Goal: Navigation & Orientation: Find specific page/section

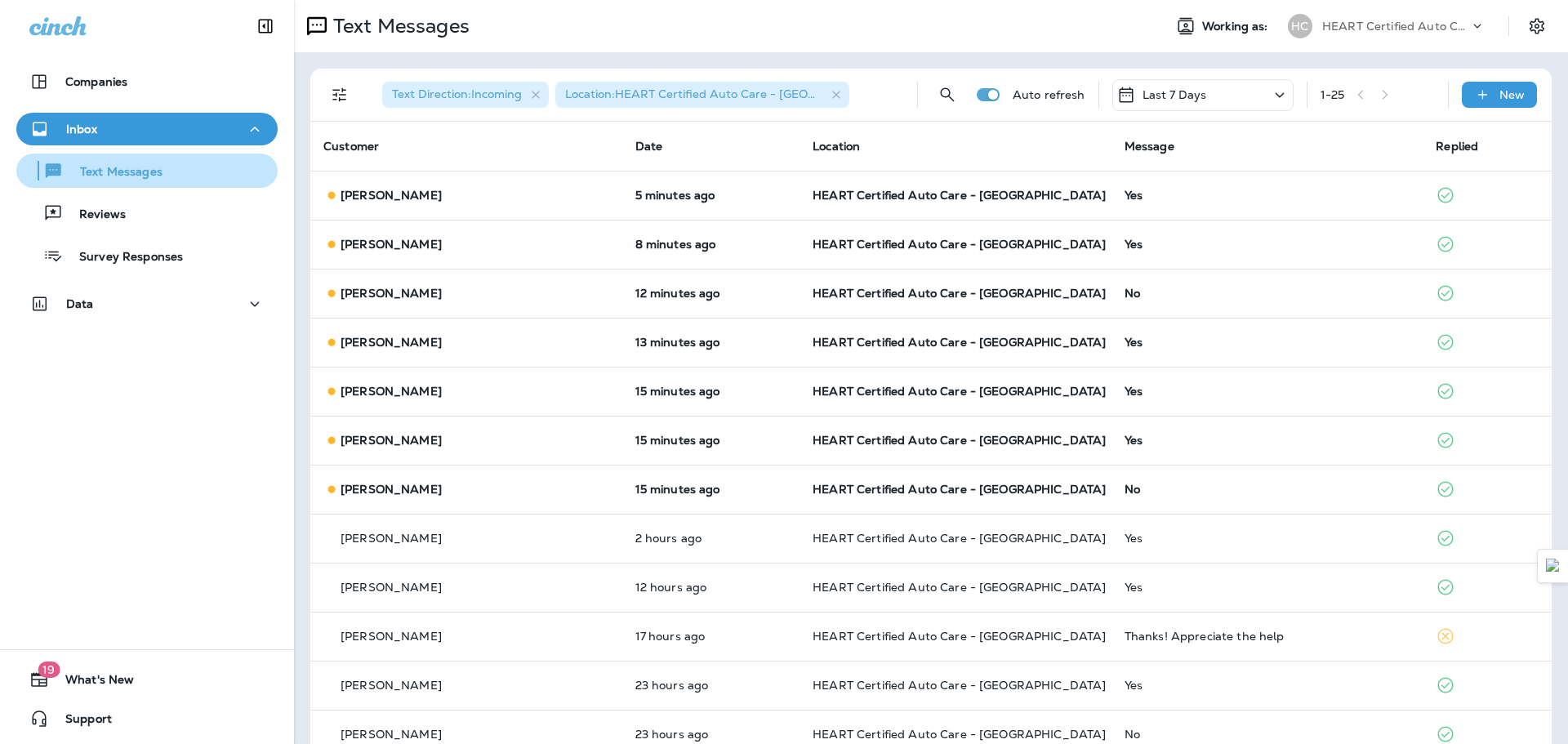
click at [147, 183] on button "Text Messages" at bounding box center [146, 170] width 261 height 34
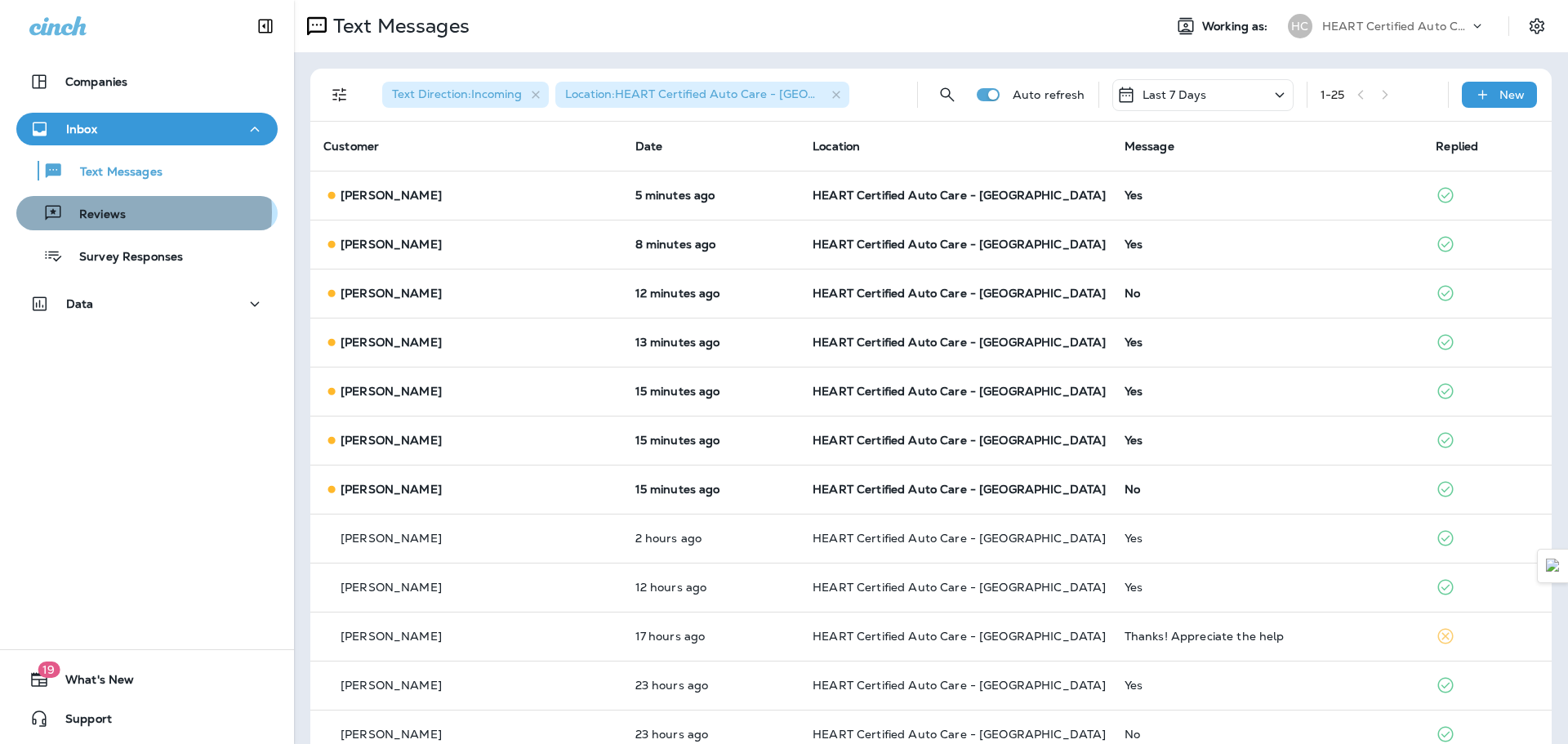
click at [134, 213] on div "Reviews" at bounding box center [147, 213] width 248 height 25
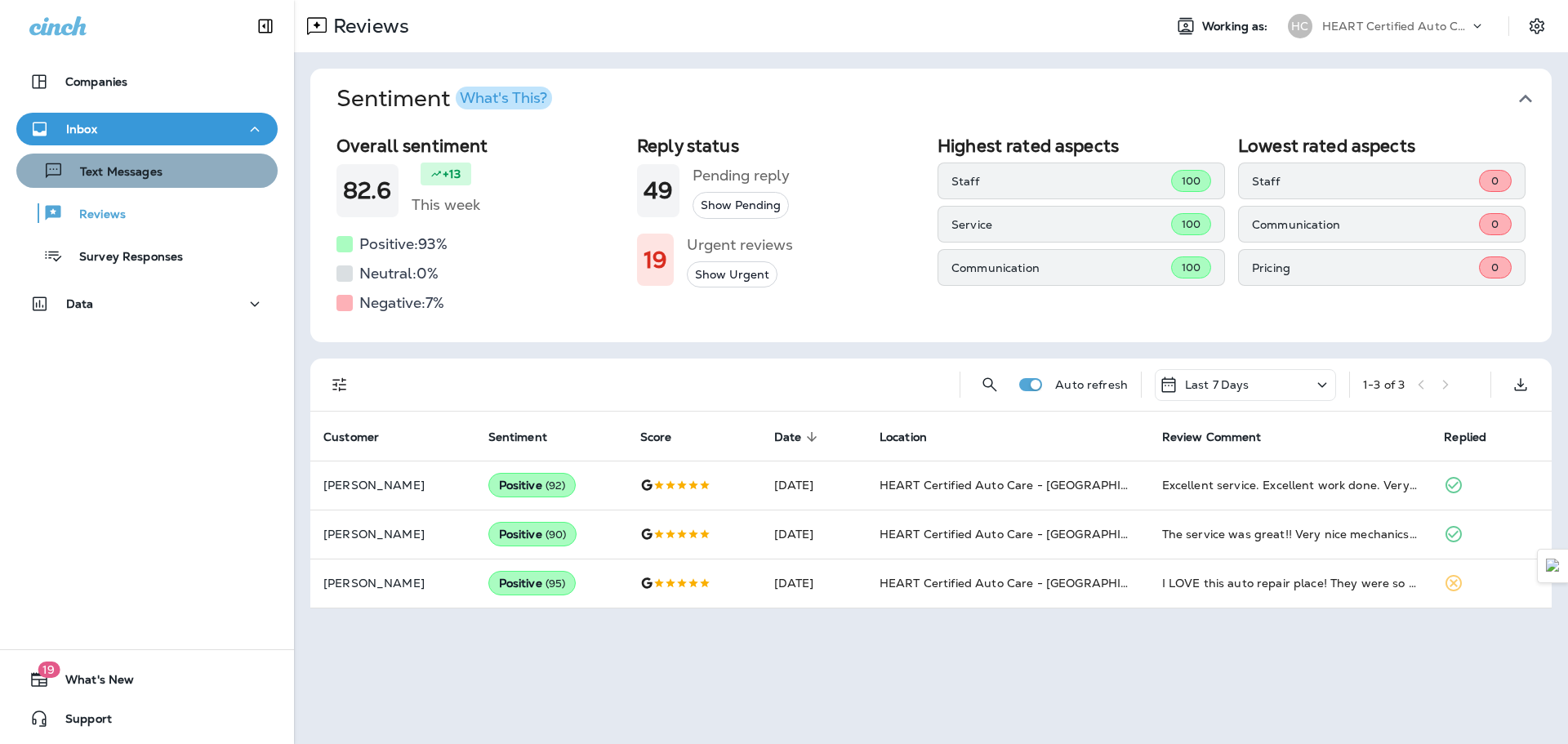
click at [148, 166] on p "Text Messages" at bounding box center [113, 173] width 99 height 15
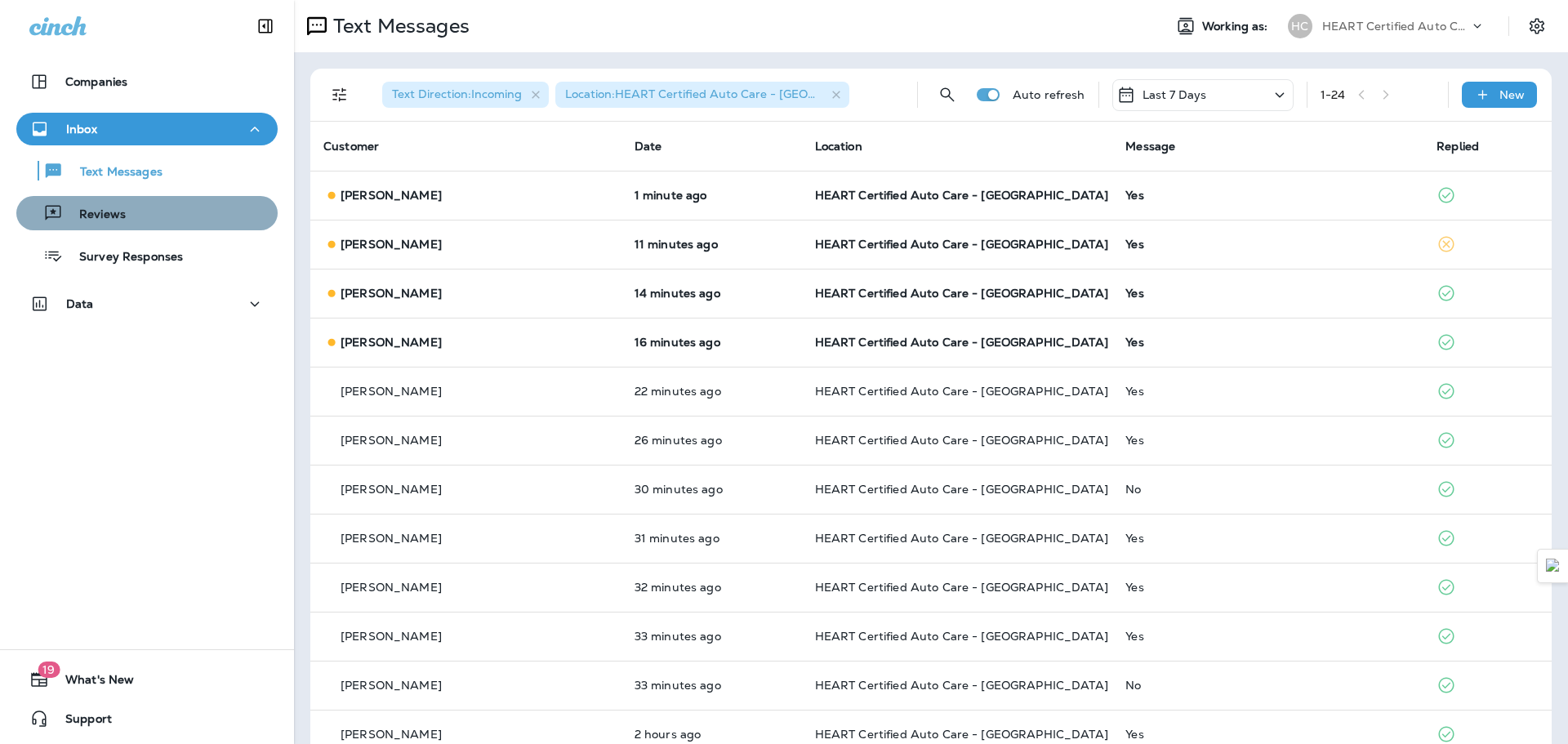
click at [154, 210] on div "Reviews" at bounding box center [147, 213] width 248 height 25
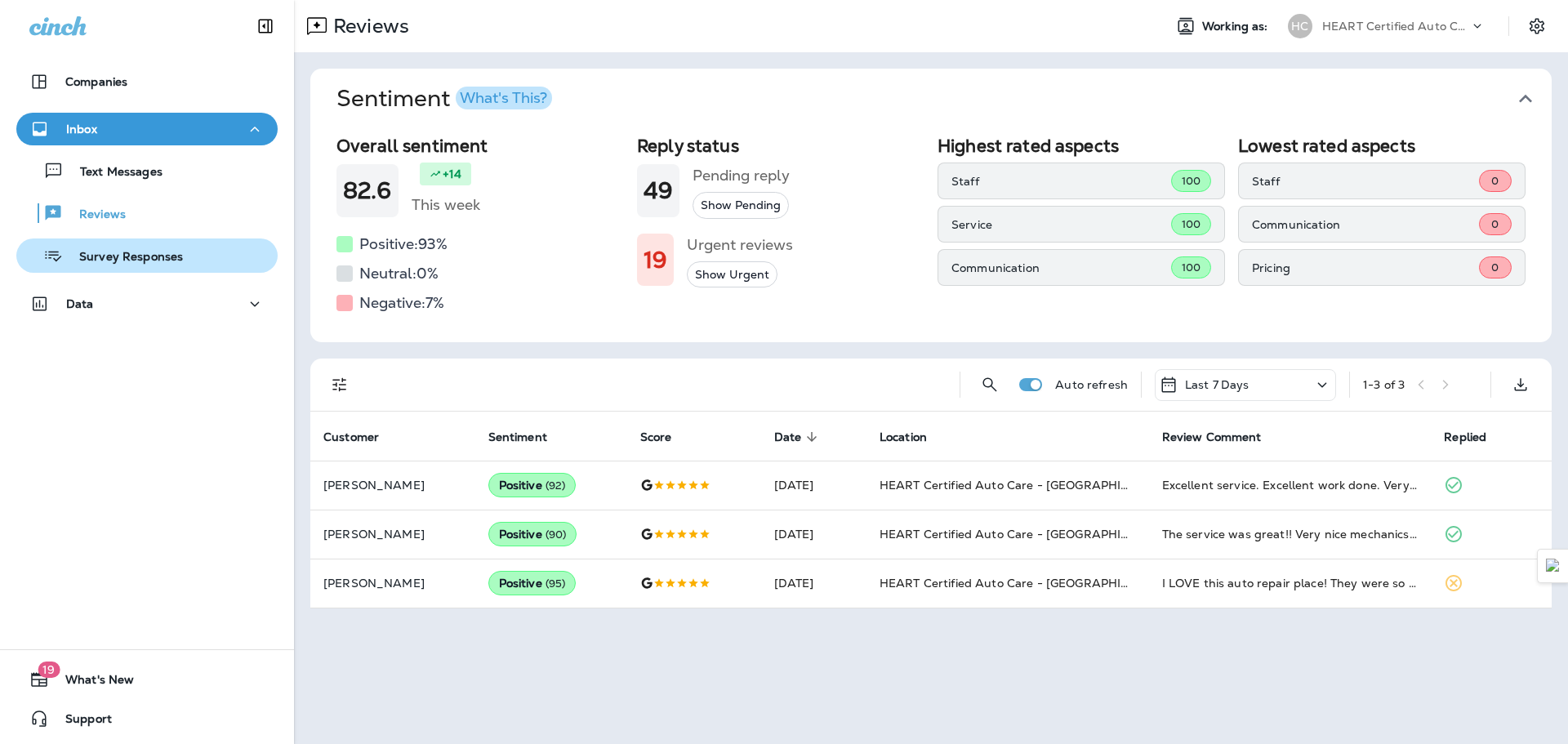
click at [157, 258] on p "Survey Responses" at bounding box center [123, 258] width 120 height 15
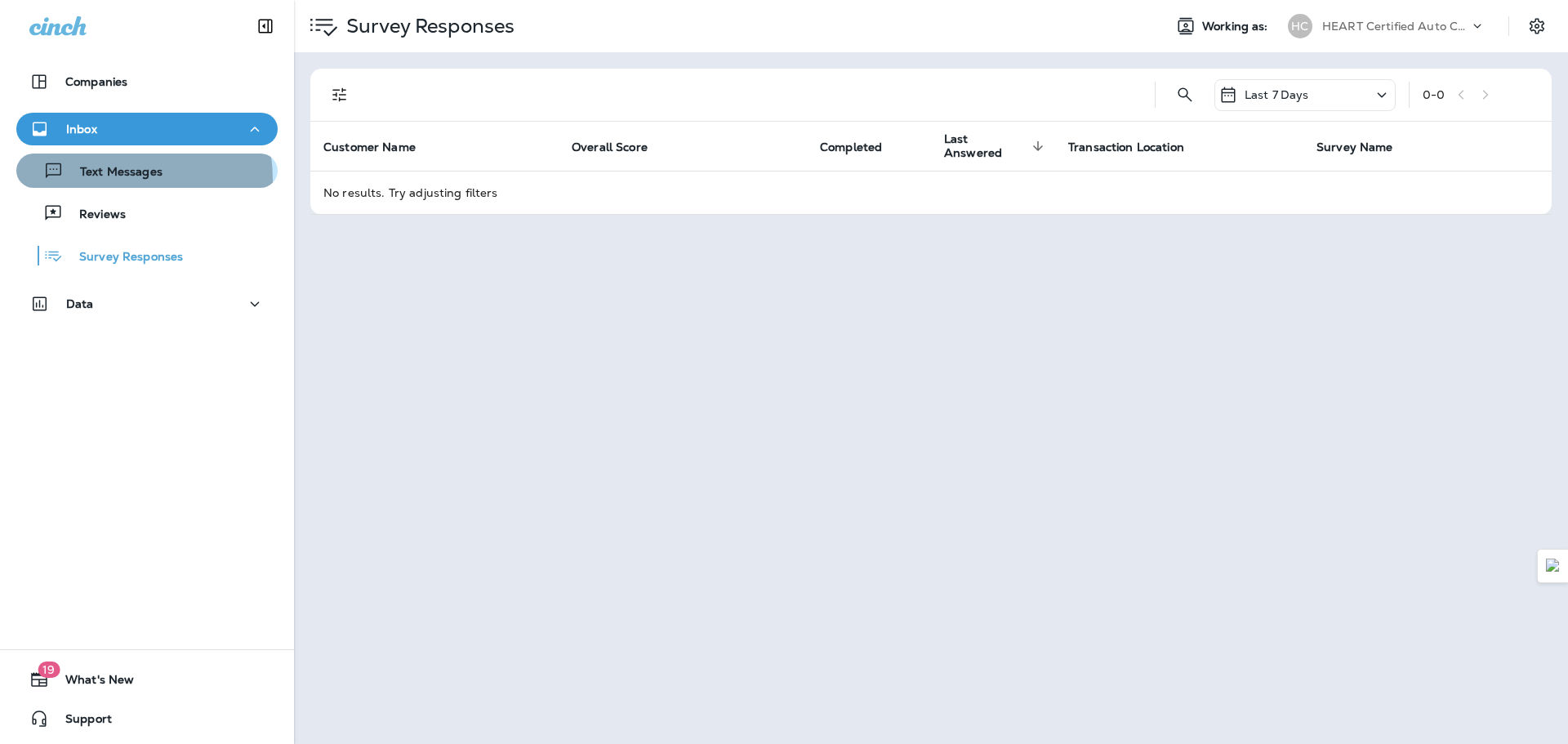
click at [104, 180] on p "Text Messages" at bounding box center [113, 173] width 99 height 15
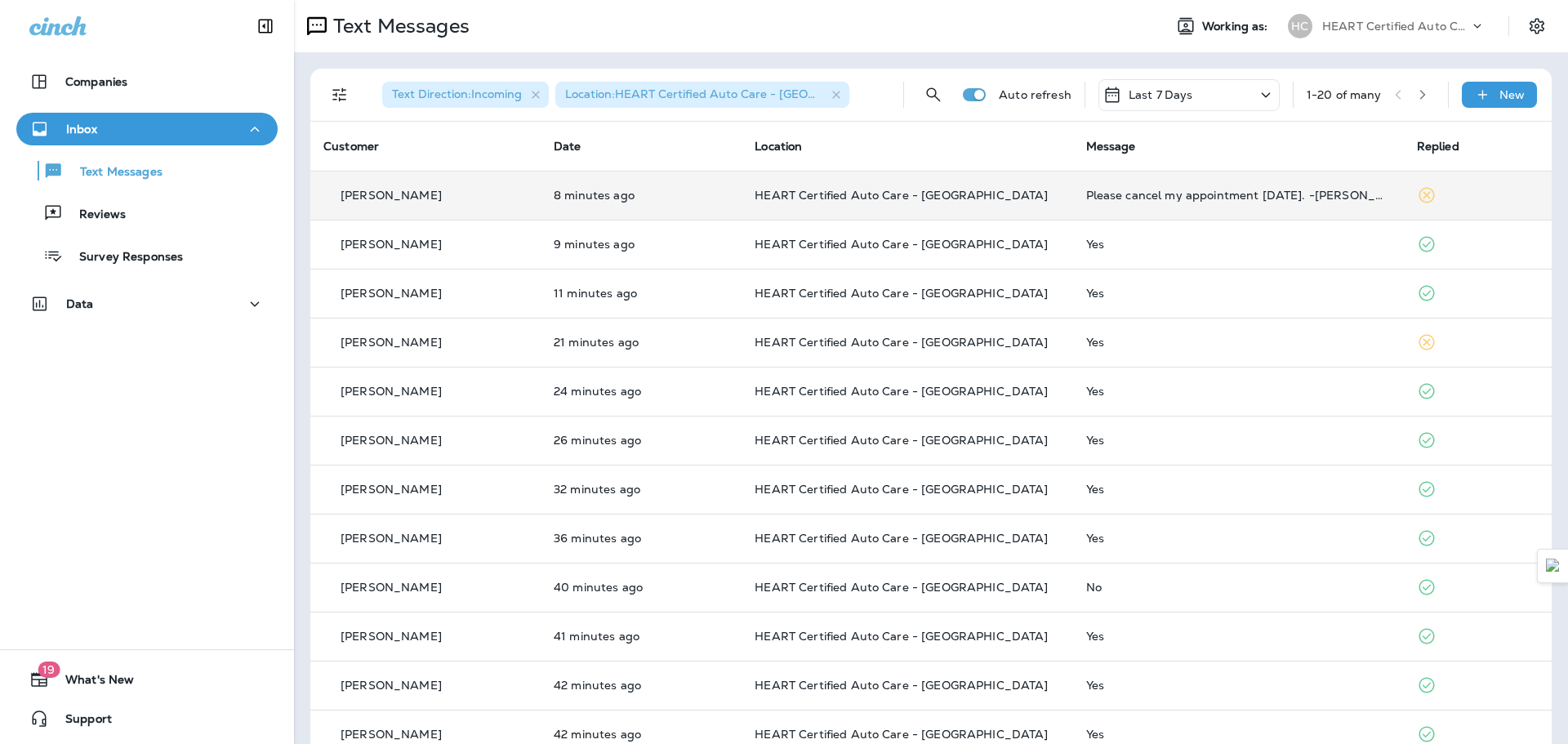
click at [1187, 195] on div "Please cancel my appointment [DATE]. -[PERSON_NAME]" at bounding box center [1238, 195] width 305 height 13
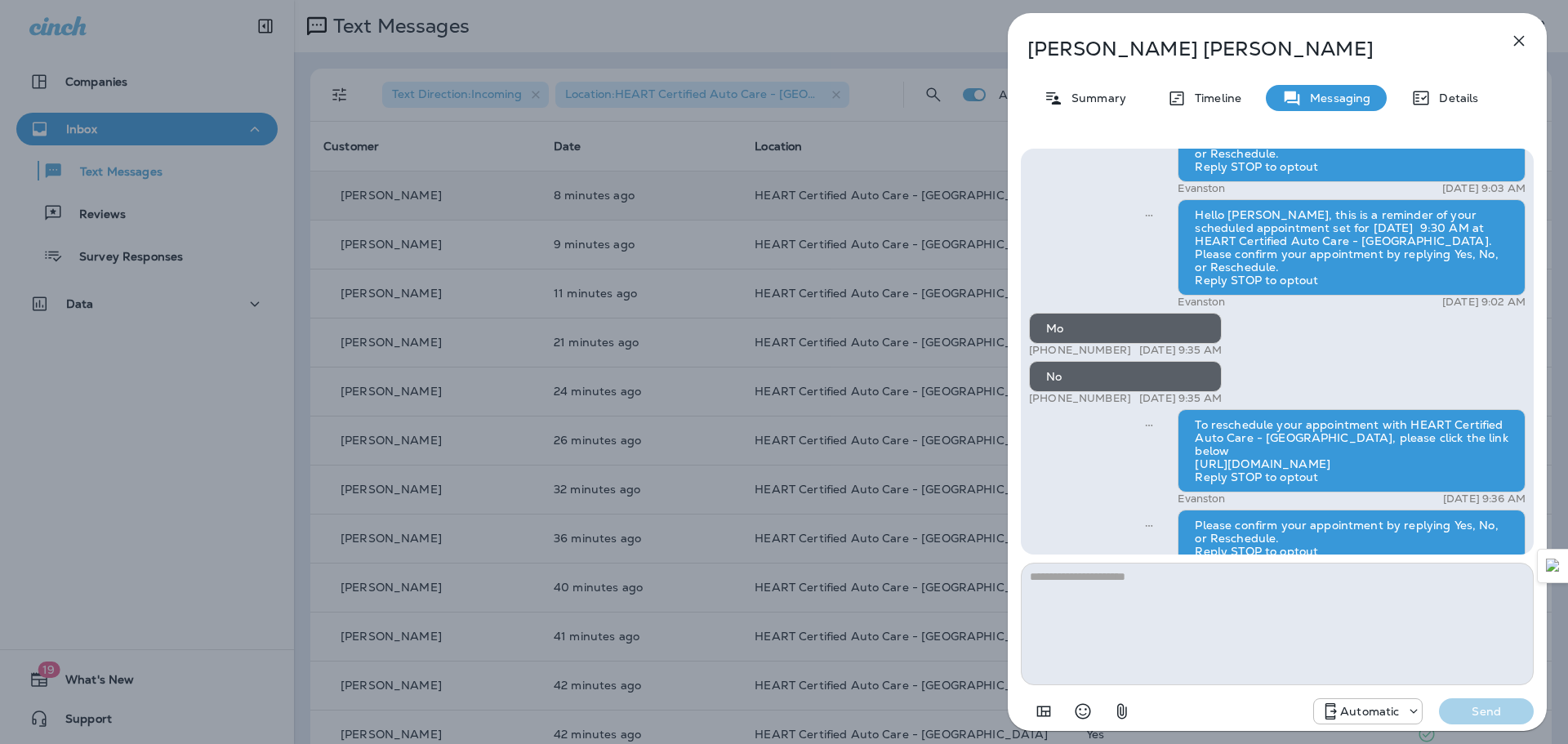
scroll to position [-163, 0]
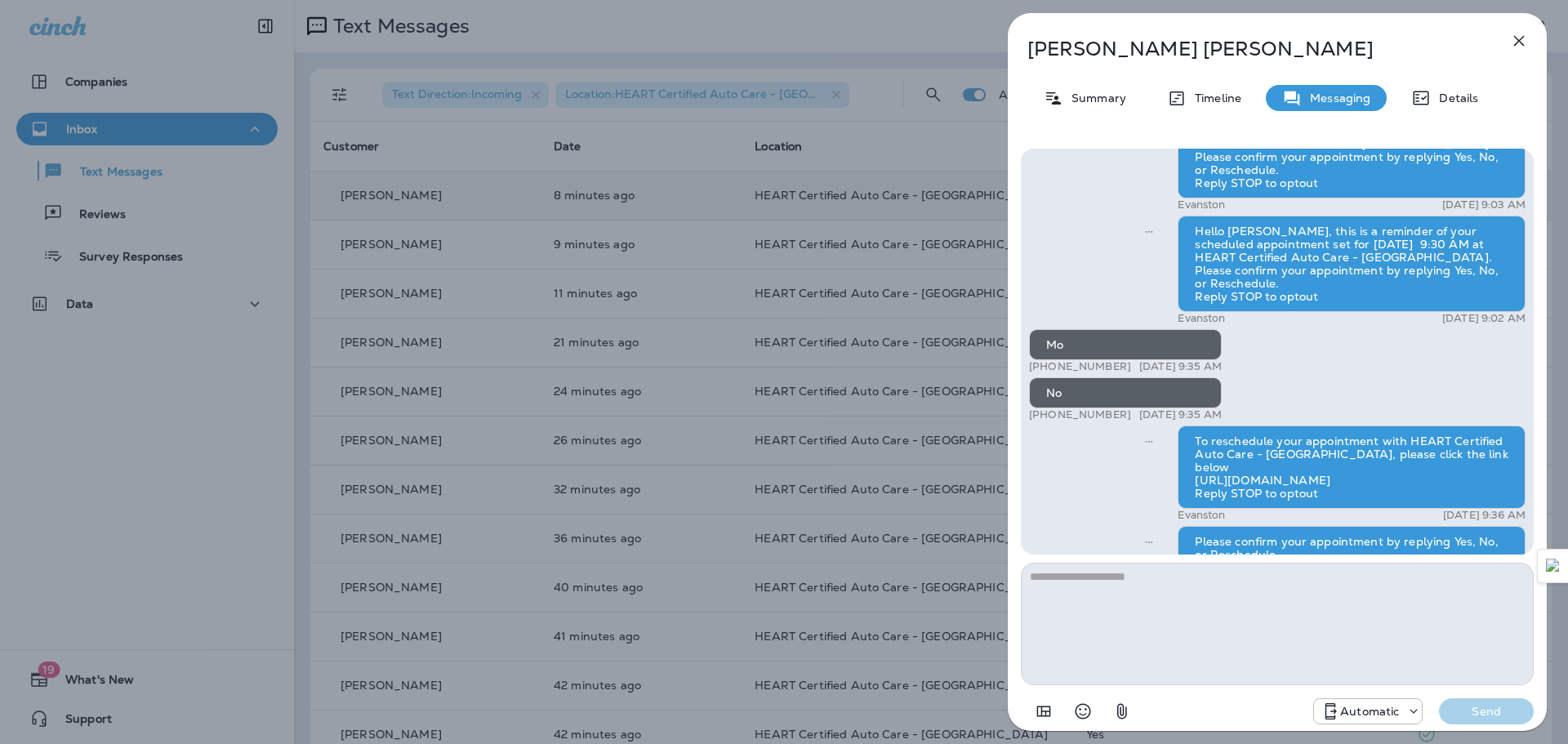
click at [1513, 38] on icon "button" at bounding box center [1519, 40] width 20 height 20
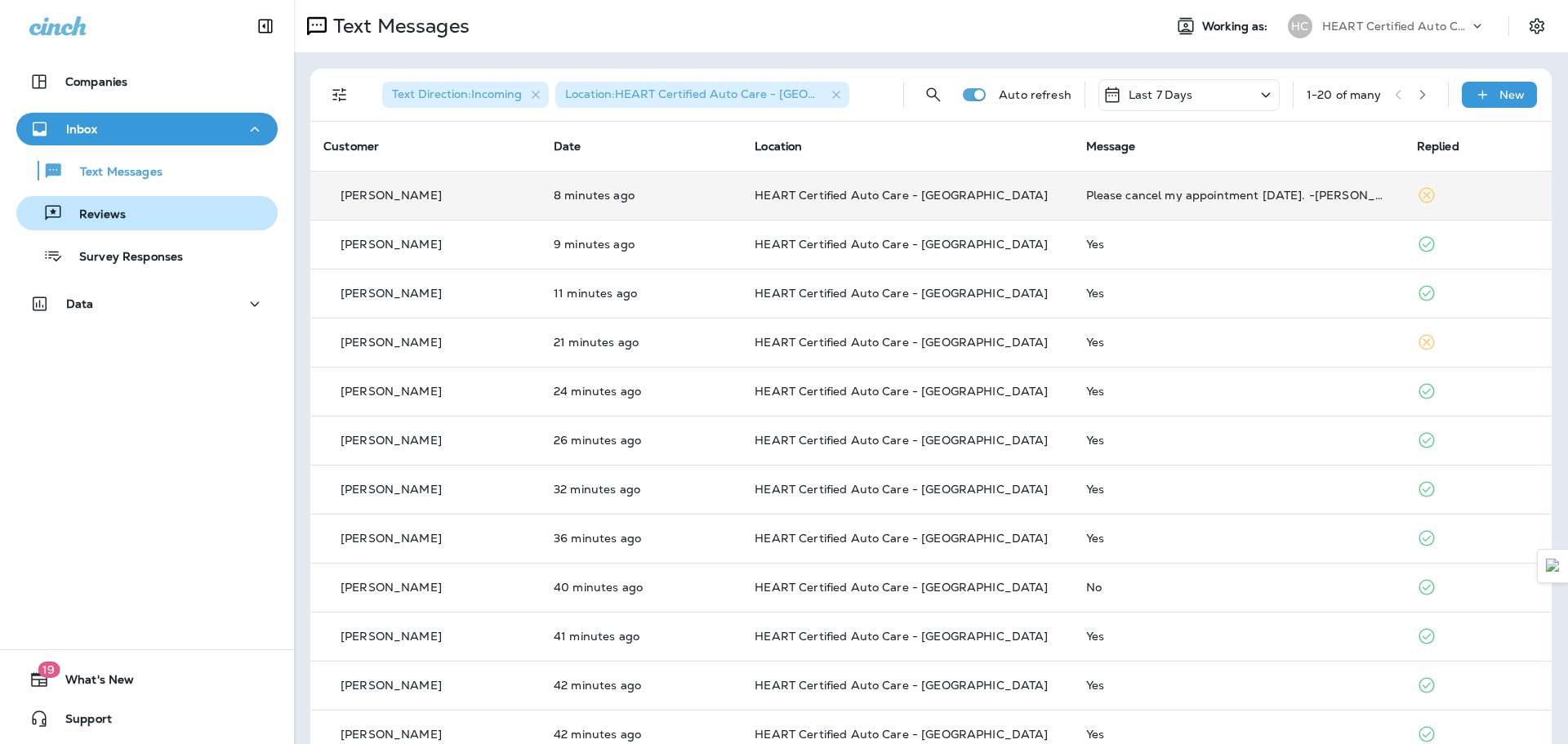
click at [142, 203] on div "Reviews" at bounding box center [147, 213] width 248 height 25
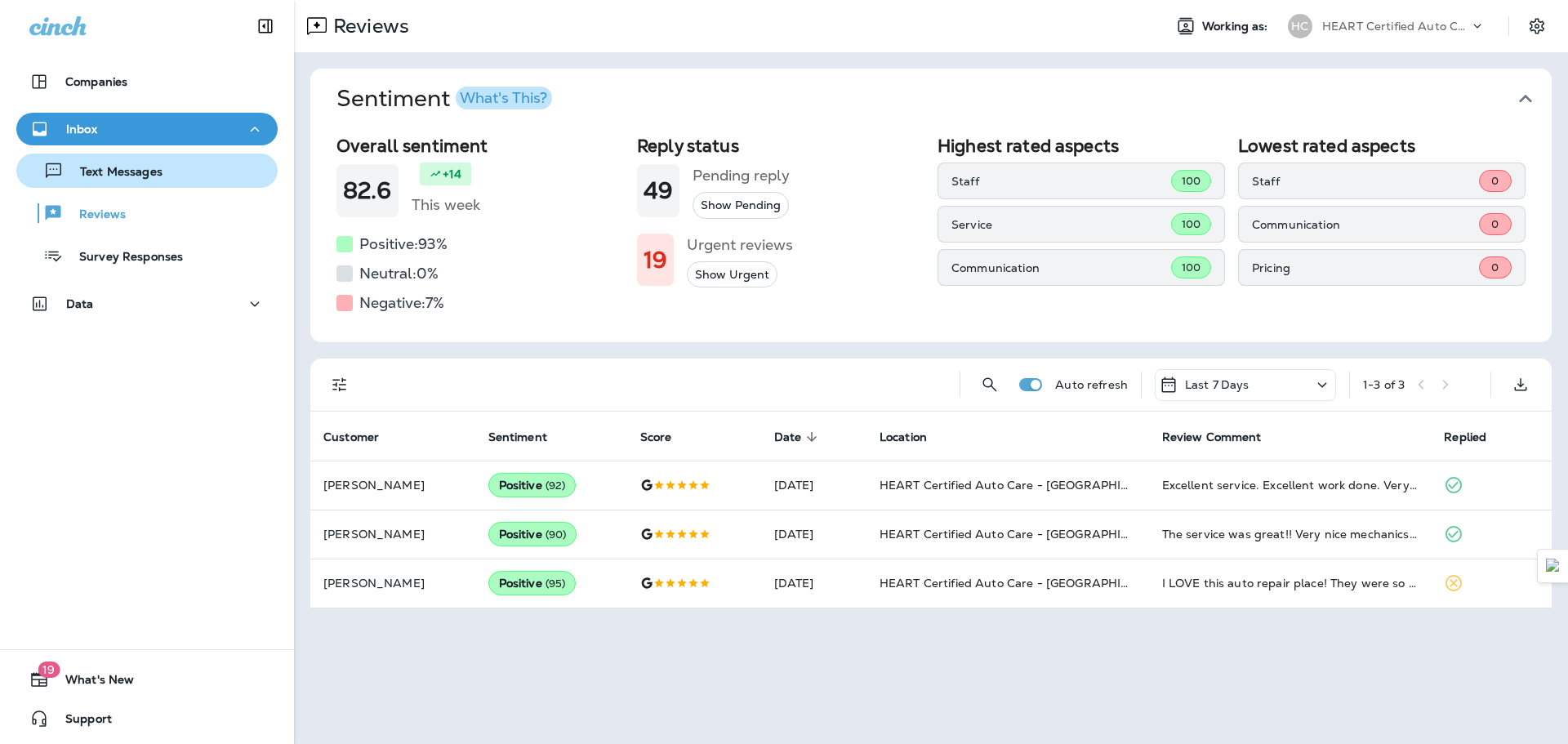
click at [167, 178] on div "Text Messages" at bounding box center [147, 170] width 248 height 25
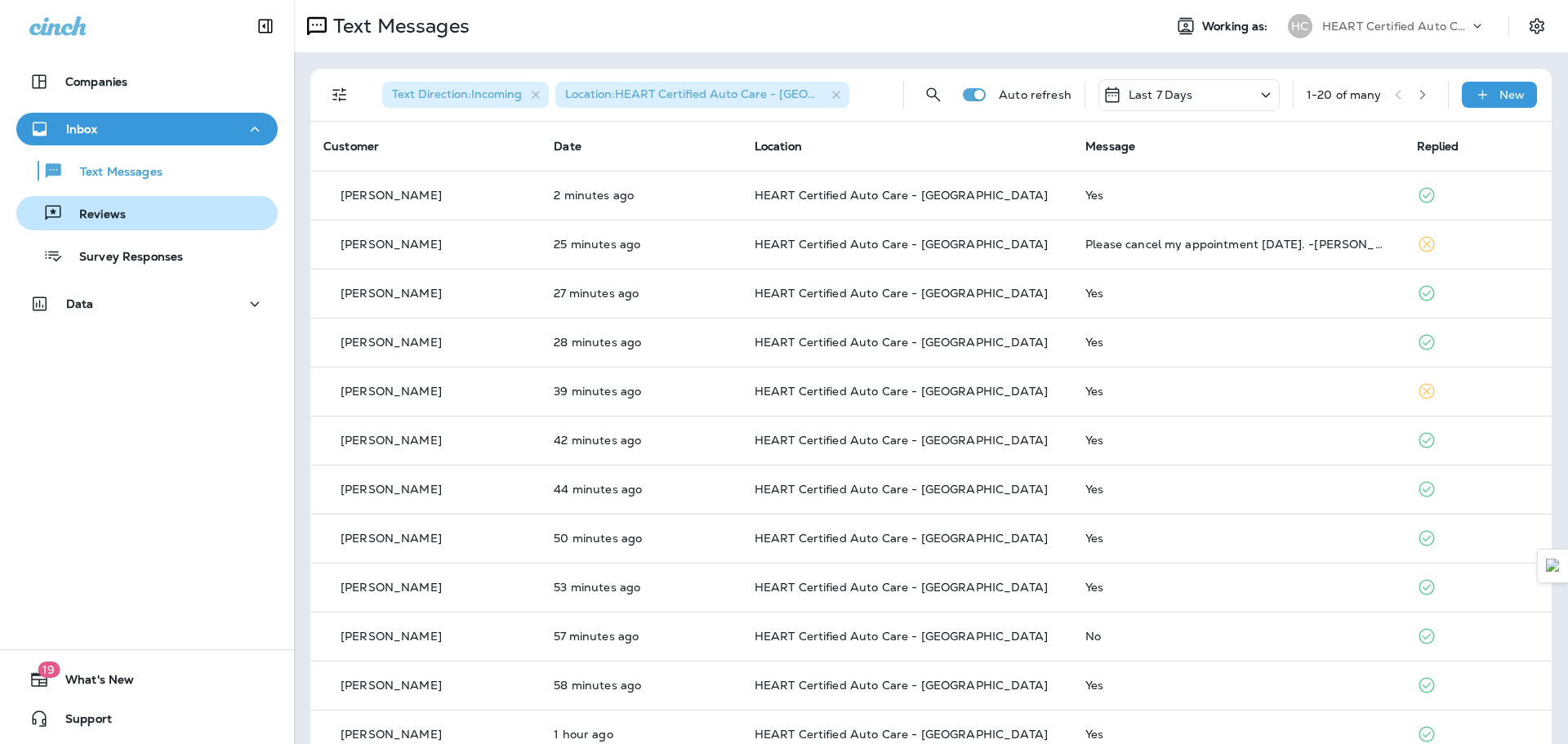
click at [161, 228] on button "Reviews" at bounding box center [146, 213] width 261 height 34
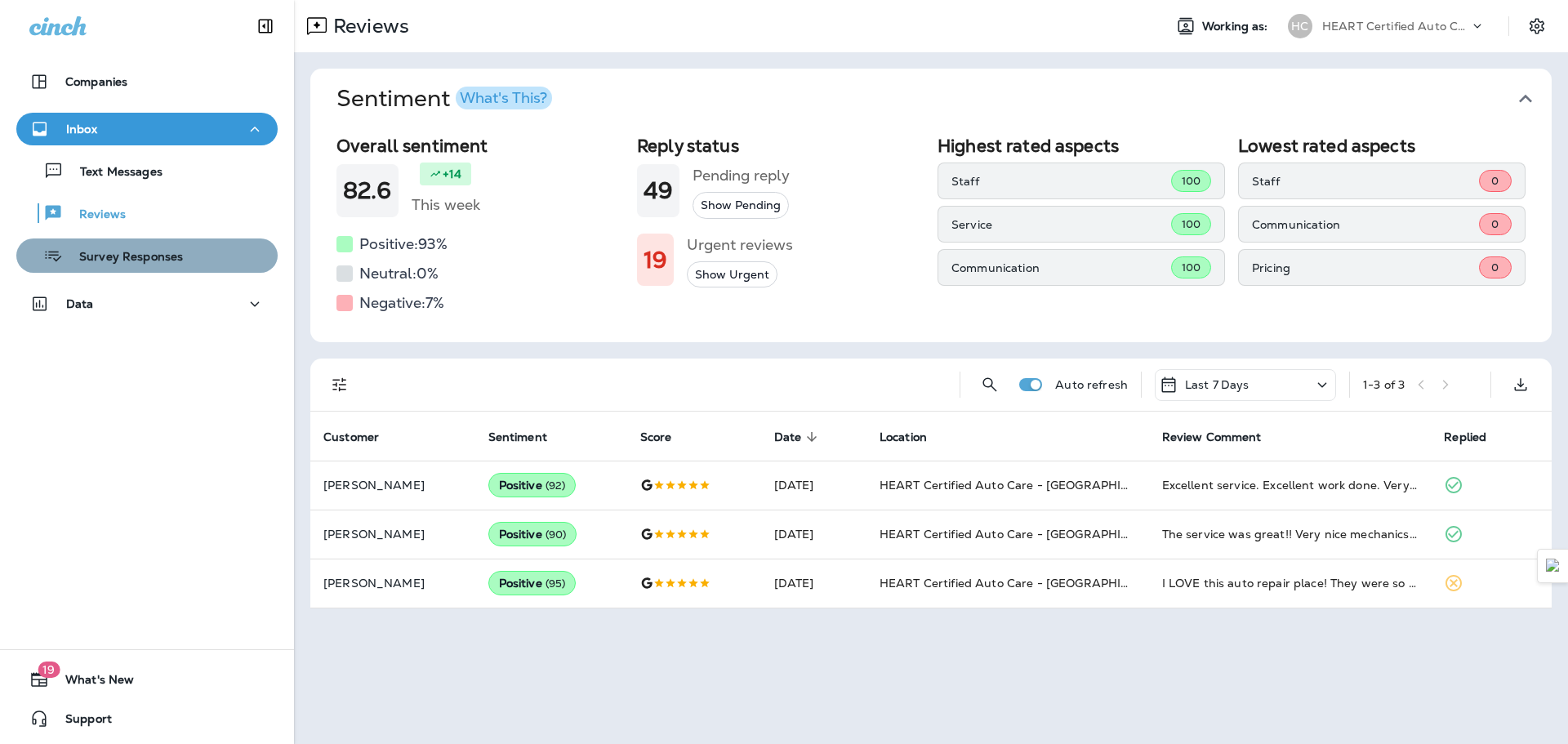
click at [153, 269] on button "Survey Responses" at bounding box center [146, 255] width 261 height 34
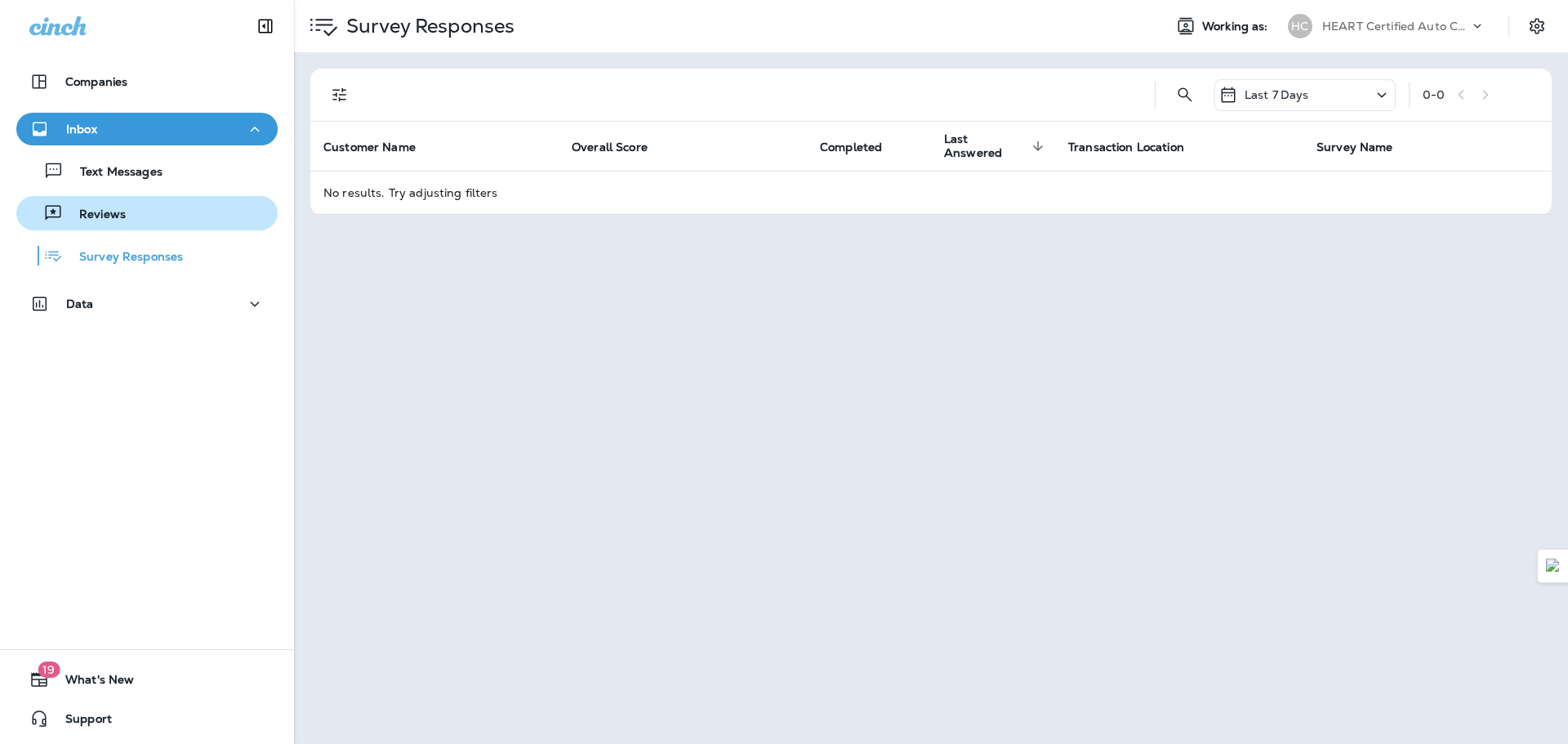
click at [140, 226] on button "Reviews" at bounding box center [146, 213] width 261 height 34
